Goal: Information Seeking & Learning: Learn about a topic

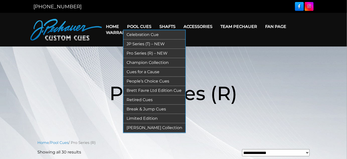
click at [142, 104] on link "Retired Cues" at bounding box center [154, 99] width 62 height 9
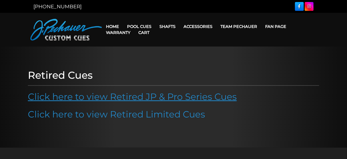
click at [130, 102] on link "Click here to view Retired JP & Pro Series Cues" at bounding box center [132, 96] width 209 height 11
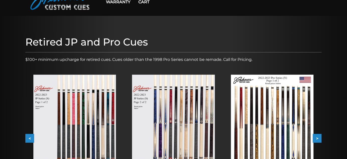
scroll to position [91, 0]
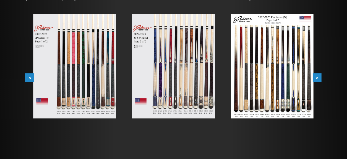
click at [74, 97] on img at bounding box center [74, 66] width 83 height 104
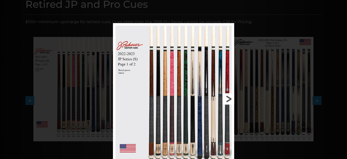
scroll to position [45, 0]
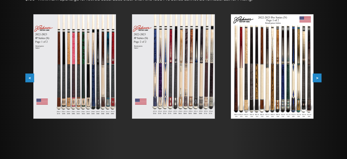
scroll to position [91, 0]
click at [318, 82] on button ">" at bounding box center [317, 77] width 9 height 9
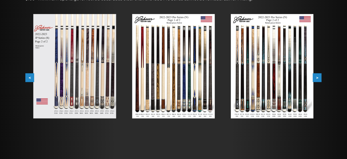
click at [318, 82] on button ">" at bounding box center [317, 77] width 9 height 9
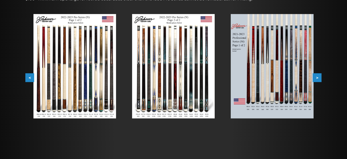
click at [29, 82] on button "<" at bounding box center [29, 77] width 9 height 9
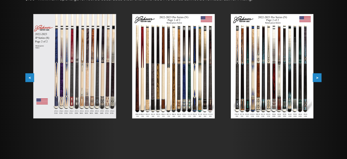
click at [319, 82] on button ">" at bounding box center [317, 77] width 9 height 9
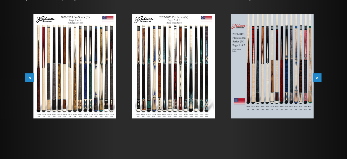
click at [318, 82] on button ">" at bounding box center [317, 77] width 9 height 9
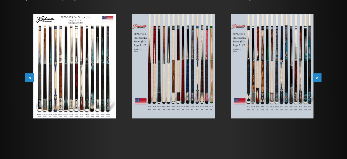
click at [317, 82] on button ">" at bounding box center [317, 77] width 9 height 9
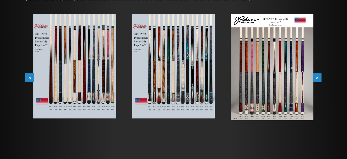
click at [315, 82] on button ">" at bounding box center [317, 77] width 9 height 9
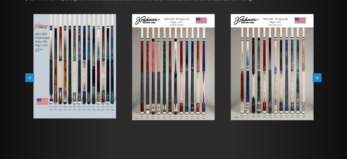
click at [177, 95] on img at bounding box center [173, 67] width 83 height 106
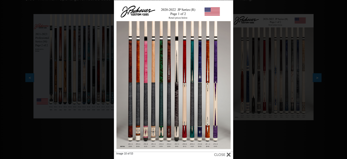
click at [267, 23] on div "Image 10 of 53" at bounding box center [173, 79] width 347 height 159
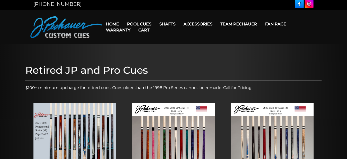
scroll to position [0, 0]
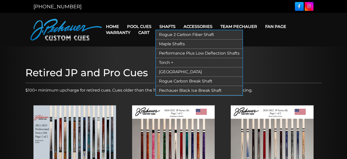
click at [196, 37] on link "Rogue 2 Carbon Fiber Shaft" at bounding box center [199, 34] width 87 height 9
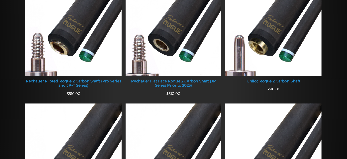
scroll to position [251, 0]
